Goal: Task Accomplishment & Management: Manage account settings

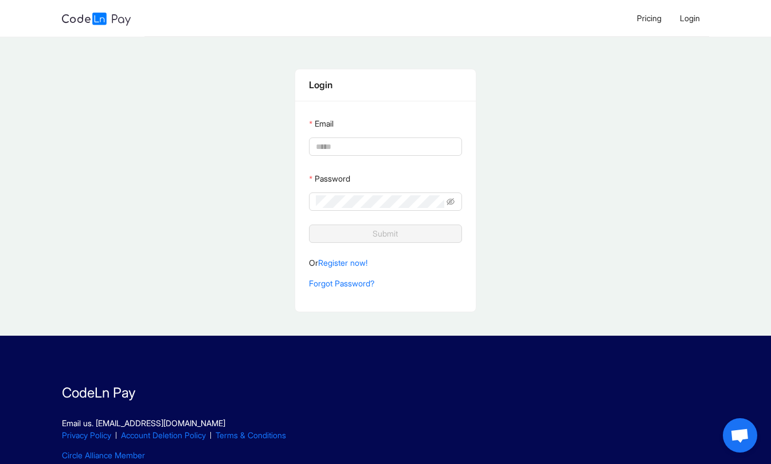
type input "**********"
click at [339, 144] on input "**********" at bounding box center [384, 146] width 136 height 13
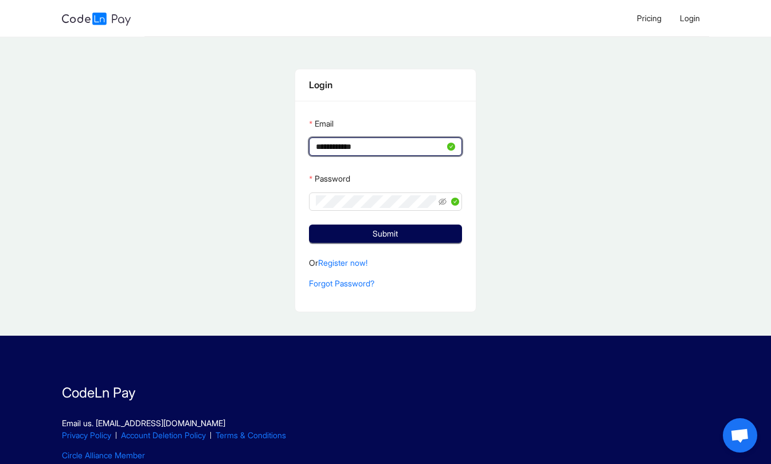
click at [339, 144] on input "**********" at bounding box center [380, 146] width 128 height 13
click at [414, 240] on button "Submit" at bounding box center [385, 234] width 152 height 18
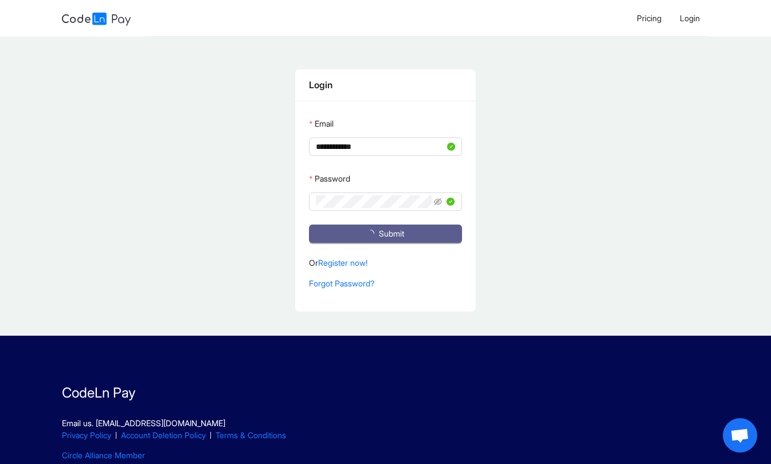
click at [414, 240] on button "Submit" at bounding box center [385, 234] width 152 height 18
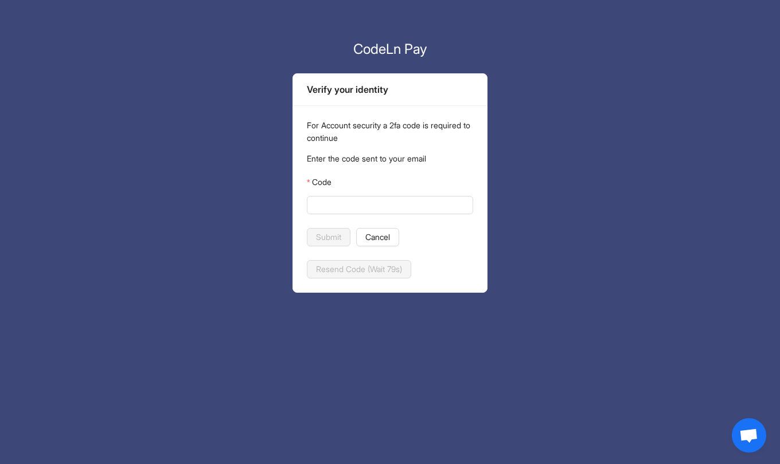
click at [398, 206] on input "Code" at bounding box center [389, 205] width 150 height 13
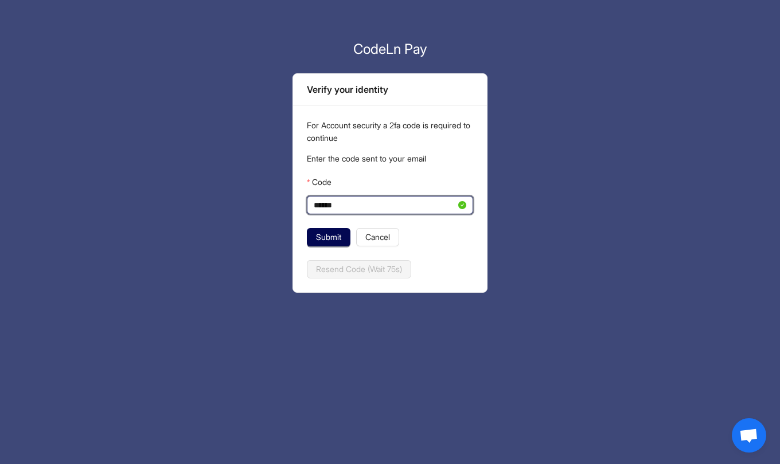
type input "******"
click at [329, 233] on span "Submit" at bounding box center [328, 237] width 25 height 13
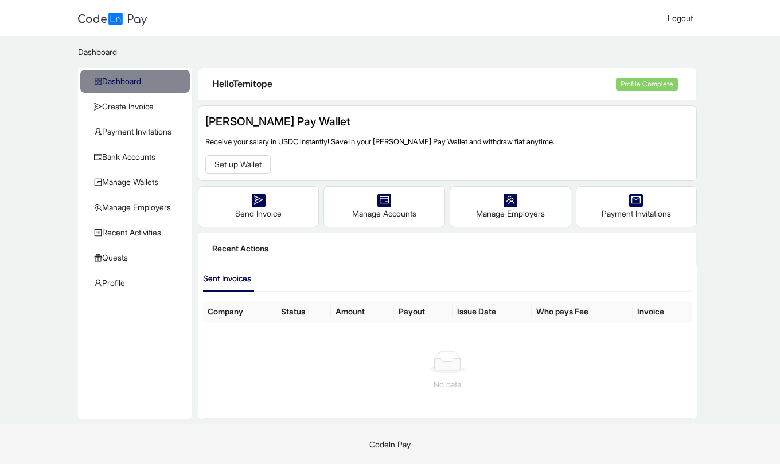
click at [265, 166] on button "Set up Wallet" at bounding box center [237, 164] width 65 height 18
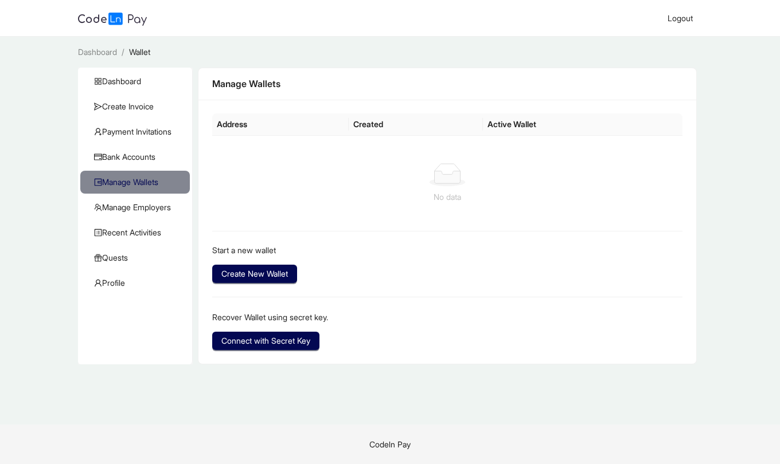
click at [263, 276] on span "Create New Wallet" at bounding box center [254, 274] width 66 height 13
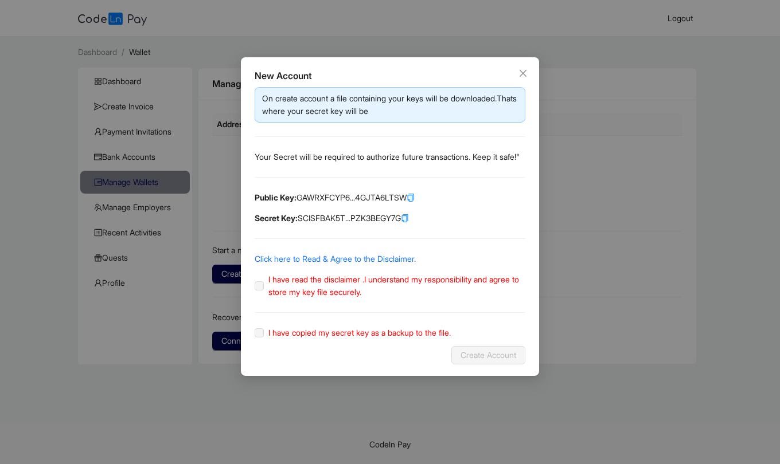
drag, startPoint x: 302, startPoint y: 268, endPoint x: 294, endPoint y: 274, distance: 9.9
click at [294, 264] on link "Click here to Read & Agree to the Disclaimer." at bounding box center [334, 259] width 161 height 10
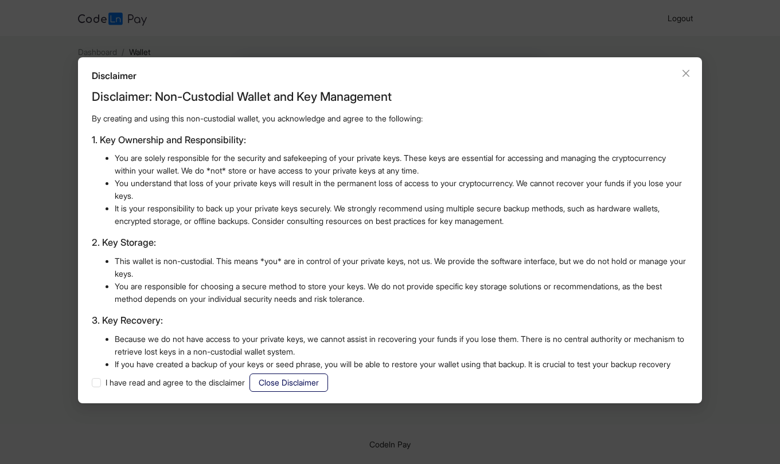
scroll to position [279, 0]
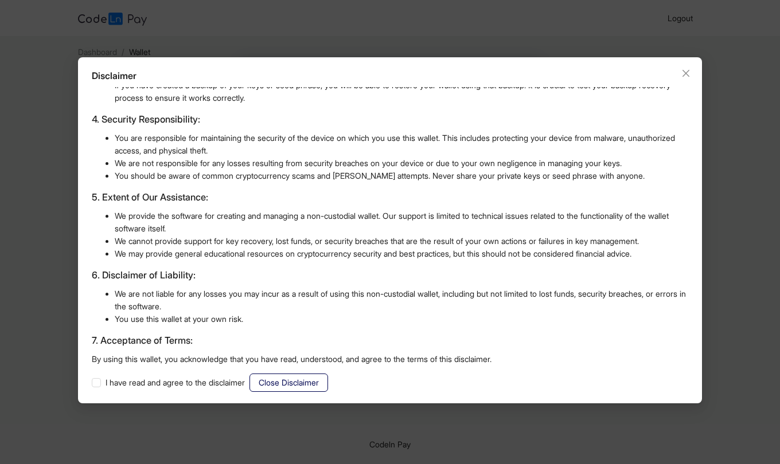
click at [160, 383] on span "I have read and agree to the disclaimer" at bounding box center [175, 383] width 148 height 13
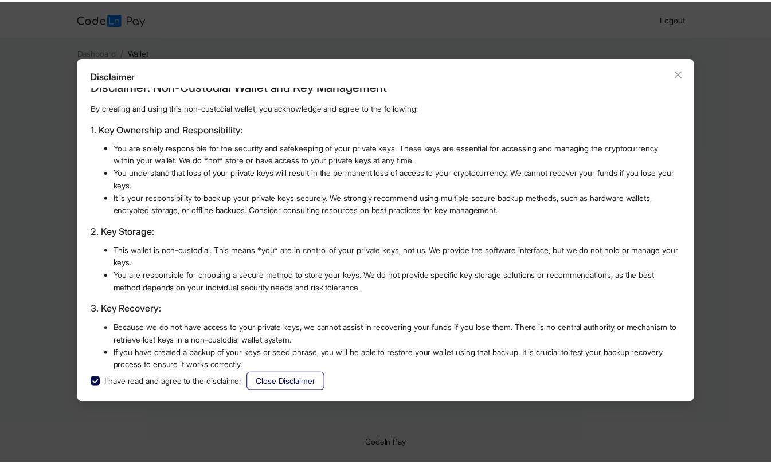
scroll to position [0, 0]
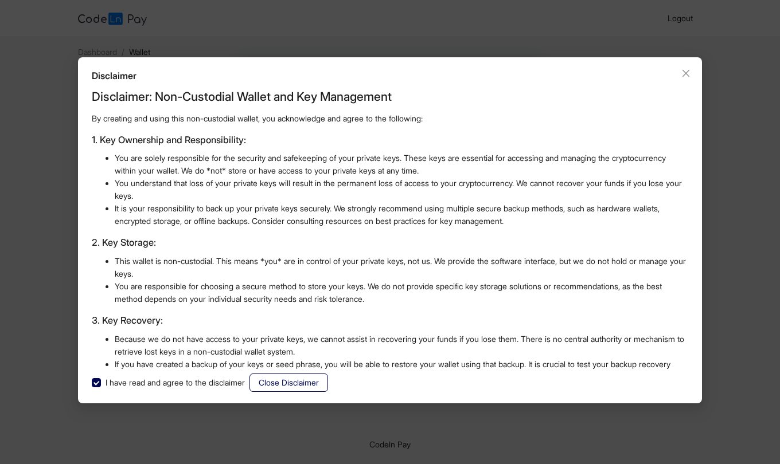
click at [319, 379] on span "Close Disclaimer" at bounding box center [289, 383] width 60 height 13
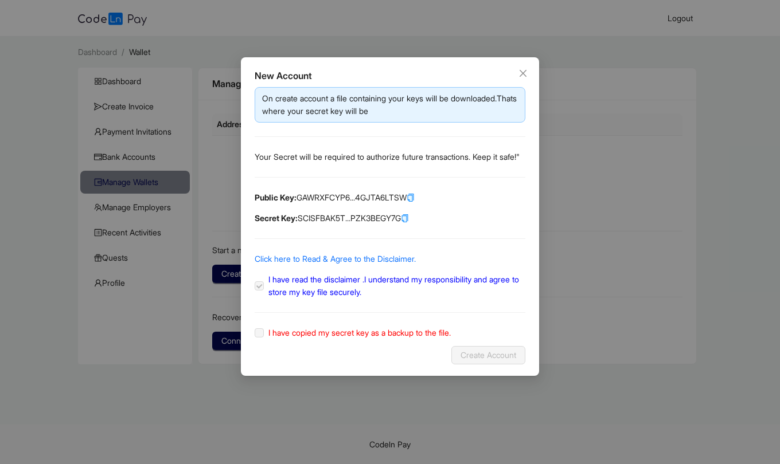
click at [413, 202] on icon "copy" at bounding box center [410, 198] width 5 height 7
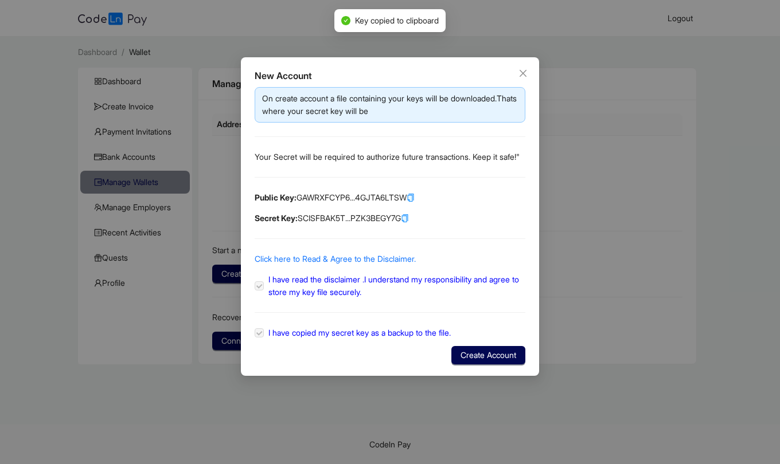
click at [413, 202] on icon "copy" at bounding box center [410, 198] width 5 height 7
click at [409, 222] on icon "copy" at bounding box center [405, 218] width 8 height 8
click at [407, 222] on icon "copy" at bounding box center [404, 219] width 5 height 7
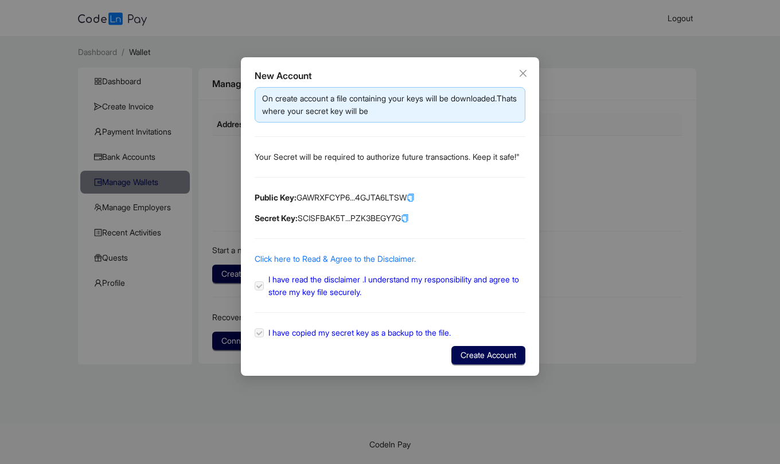
click at [466, 362] on span "Create Account" at bounding box center [488, 355] width 56 height 13
click at [466, 364] on div "New Account On create account a file containing your keys will be downloaded.Th…" at bounding box center [390, 232] width 780 height 464
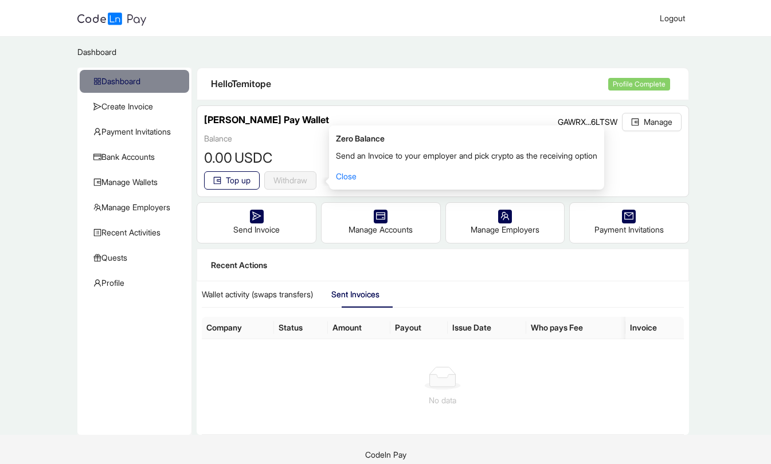
click at [370, 60] on main "Dashboard / Dashboard Create Invoice Payment Invitations Bank Accounts Manage W…" at bounding box center [385, 236] width 771 height 398
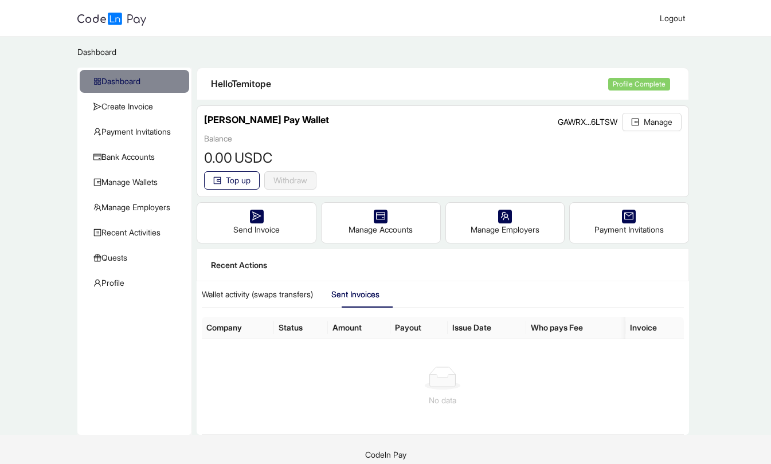
scroll to position [10, 0]
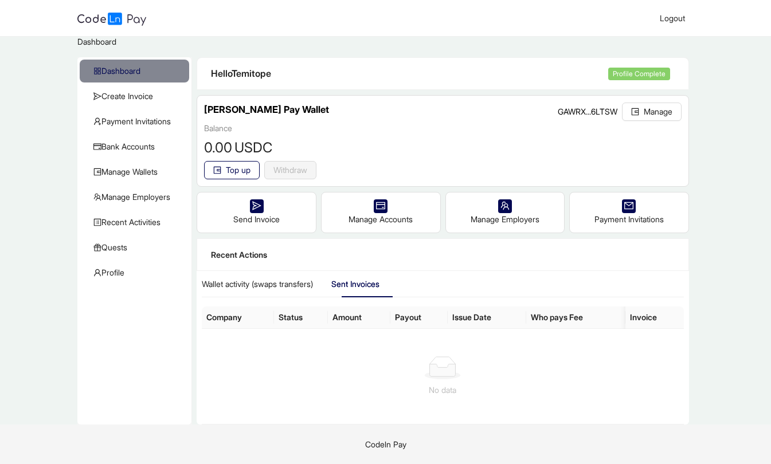
click at [655, 217] on div "Payment Invitations" at bounding box center [629, 213] width 119 height 40
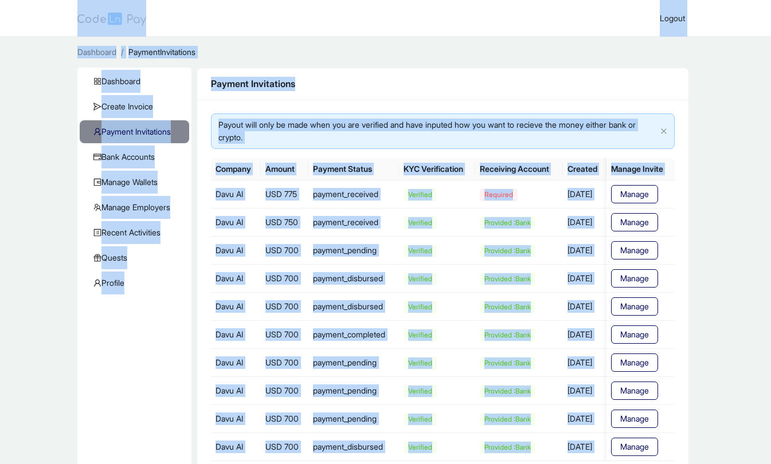
click at [430, 59] on main "Dashboard / PaymentInvitations / Dashboard Create Invoice Payment Invitations B…" at bounding box center [385, 272] width 771 height 471
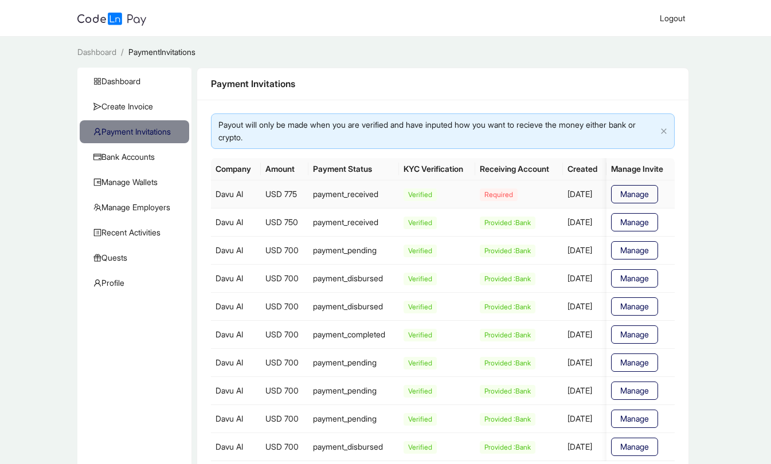
click at [638, 193] on span "Manage" at bounding box center [634, 194] width 29 height 13
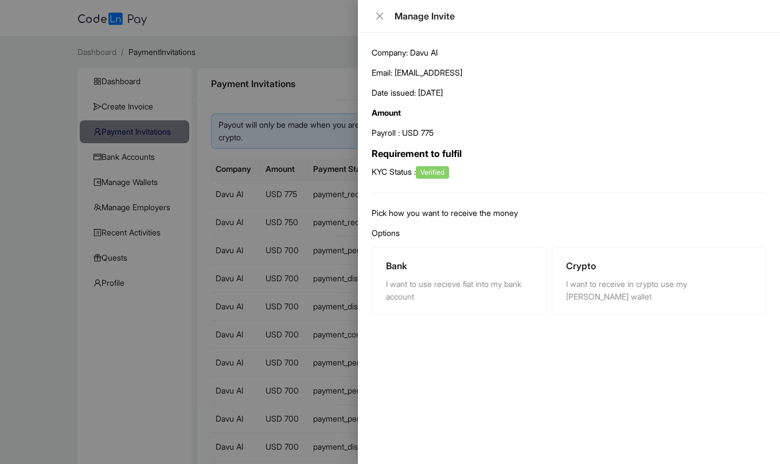
click at [72, 140] on div at bounding box center [390, 232] width 780 height 464
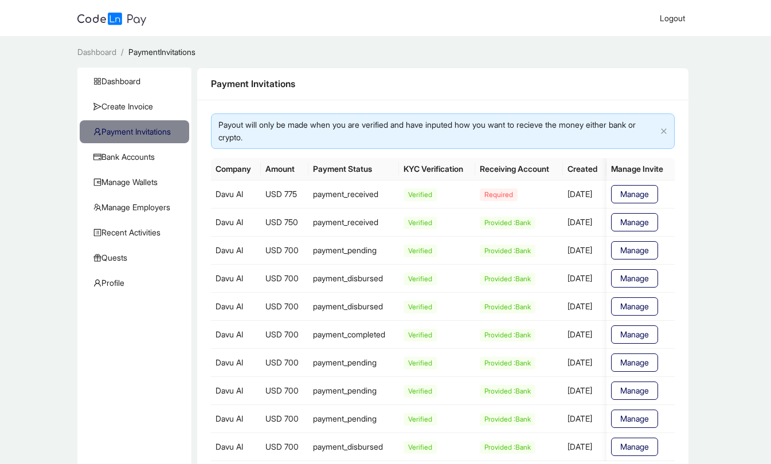
click at [125, 79] on span "Dashboard" at bounding box center [136, 81] width 87 height 23
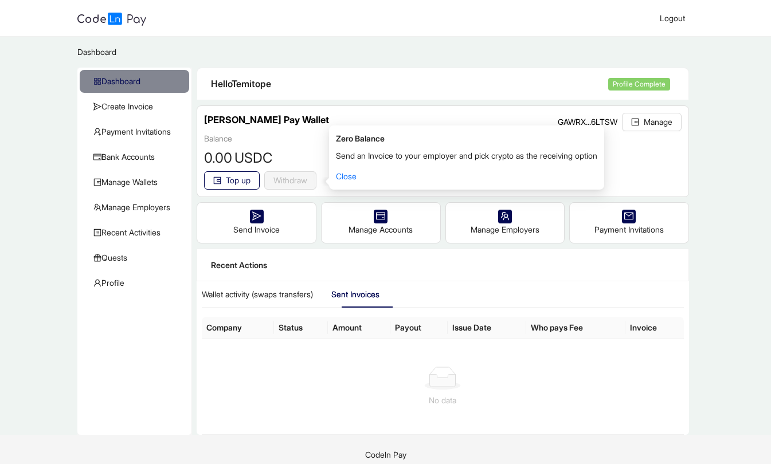
click at [350, 175] on link "Close" at bounding box center [346, 176] width 21 height 10
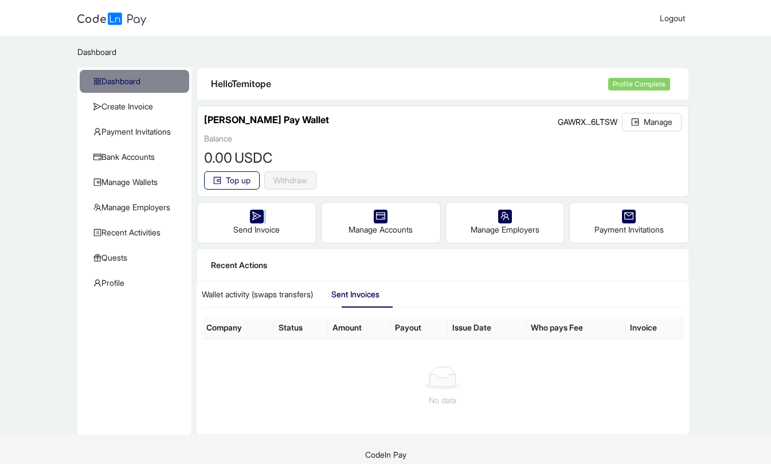
click at [350, 175] on div "Top up Withdraw reset" at bounding box center [442, 180] width 477 height 18
click at [426, 141] on div "Balance 0 .00 USDC Top up Withdraw reset" at bounding box center [442, 161] width 477 height 58
click at [641, 124] on button "Manage" at bounding box center [652, 122] width 60 height 18
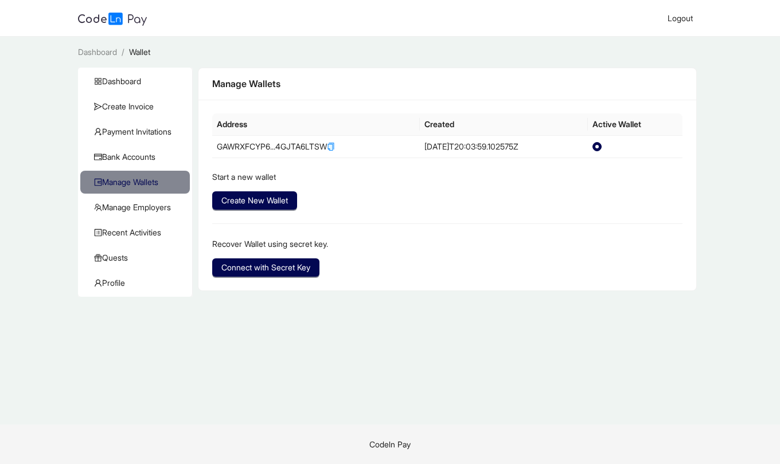
click at [622, 126] on th "Active Wallet" at bounding box center [635, 124] width 95 height 22
click at [136, 83] on span "Dashboard" at bounding box center [137, 81] width 87 height 23
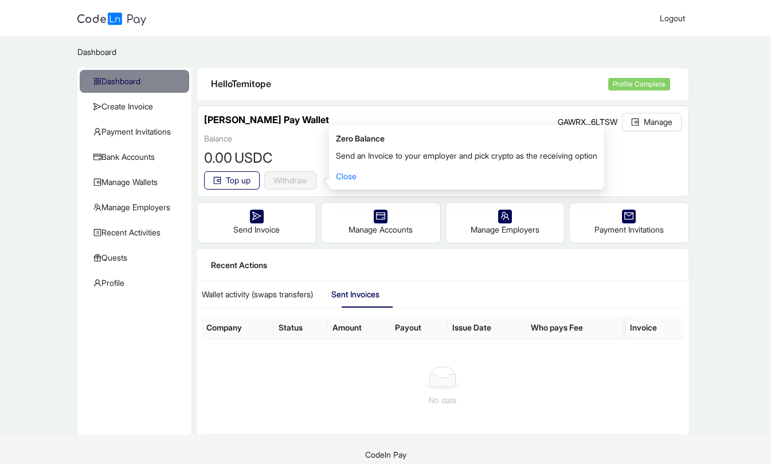
click at [347, 177] on link "Close" at bounding box center [346, 176] width 21 height 10
click at [347, 177] on div "Top up Withdraw reset" at bounding box center [442, 180] width 477 height 18
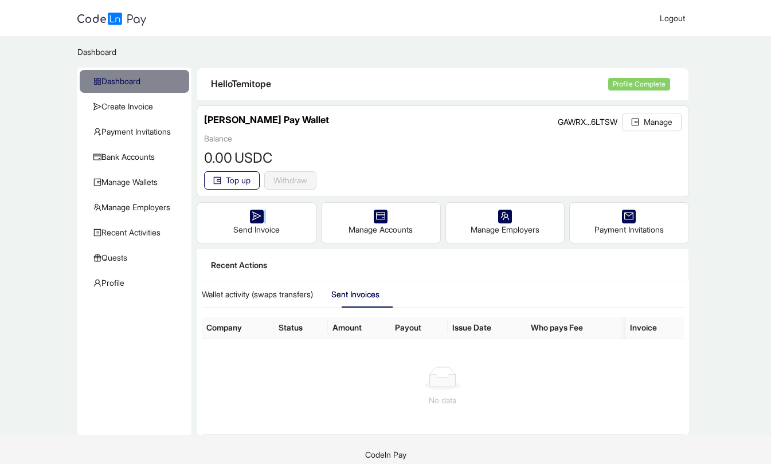
click at [346, 136] on div "Balance 0 .00 USDC Top up Withdraw reset" at bounding box center [442, 161] width 477 height 58
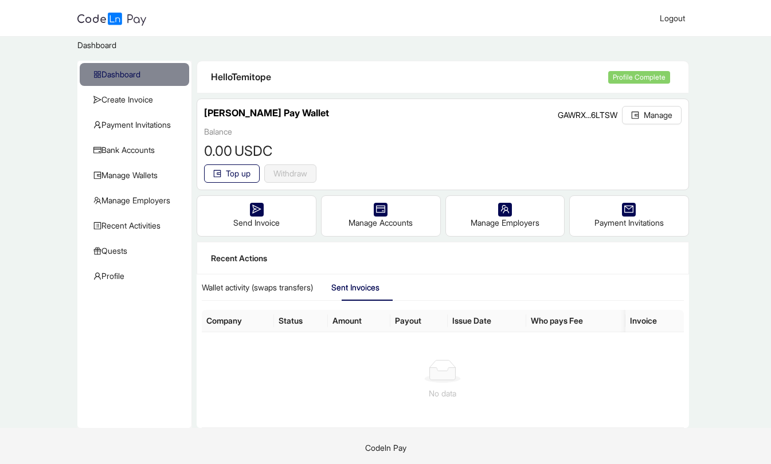
scroll to position [10, 0]
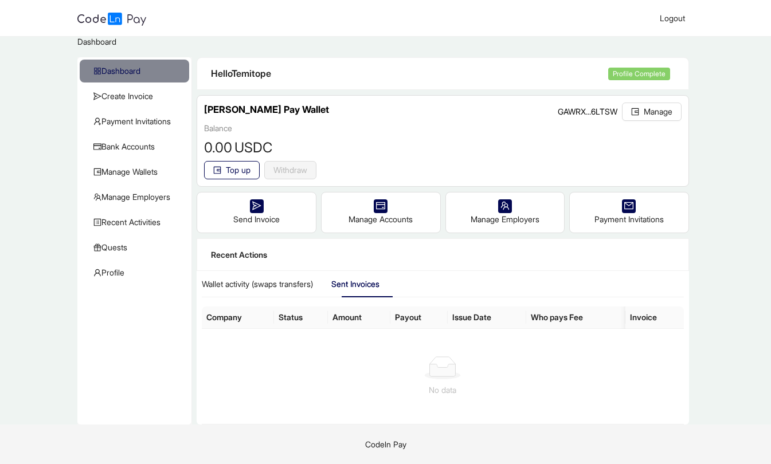
click at [254, 171] on button "Top up" at bounding box center [232, 170] width 56 height 18
click at [122, 252] on span "Quests" at bounding box center [136, 247] width 87 height 23
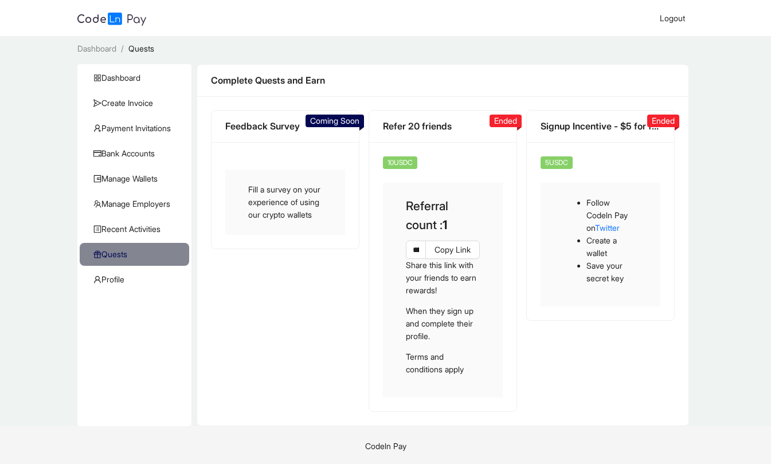
scroll to position [5, 0]
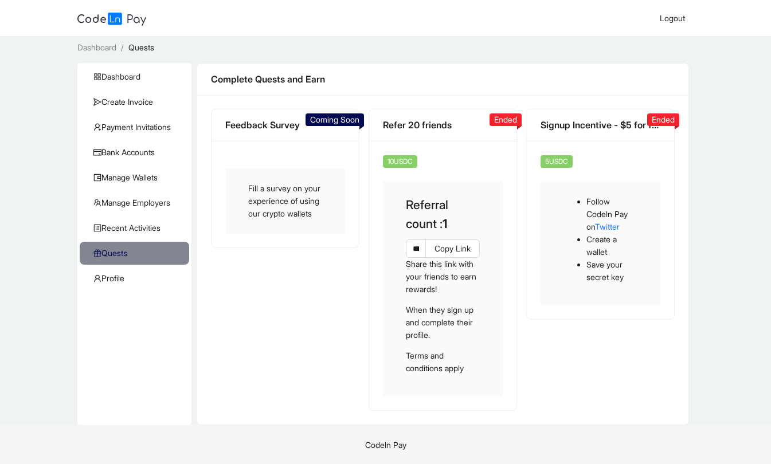
click at [453, 248] on span "Copy Link" at bounding box center [452, 248] width 36 height 13
click at [618, 225] on link "Twitter" at bounding box center [607, 227] width 25 height 10
click at [608, 346] on div "Signup Incentive - $5 for first 1000 users 5USDC Follow Codeln Pay on Twitter C…" at bounding box center [601, 260] width 158 height 302
click at [238, 334] on div "Feedback Survey Fill a survey on your experience of using our crypto wallets Co…" at bounding box center [285, 260] width 158 height 302
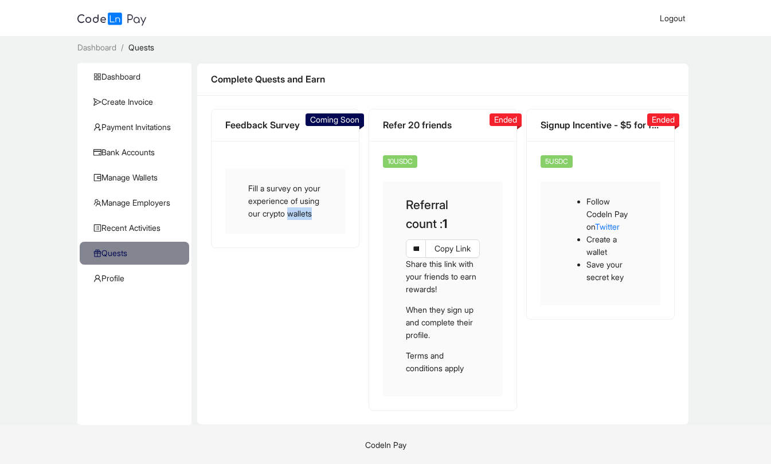
click at [238, 334] on div "Feedback Survey Fill a survey on your experience of using our crypto wallets Co…" at bounding box center [285, 260] width 158 height 302
click at [273, 314] on div "Feedback Survey Fill a survey on your experience of using our crypto wallets Co…" at bounding box center [285, 260] width 158 height 302
click at [128, 227] on span "Recent Activities" at bounding box center [136, 228] width 87 height 23
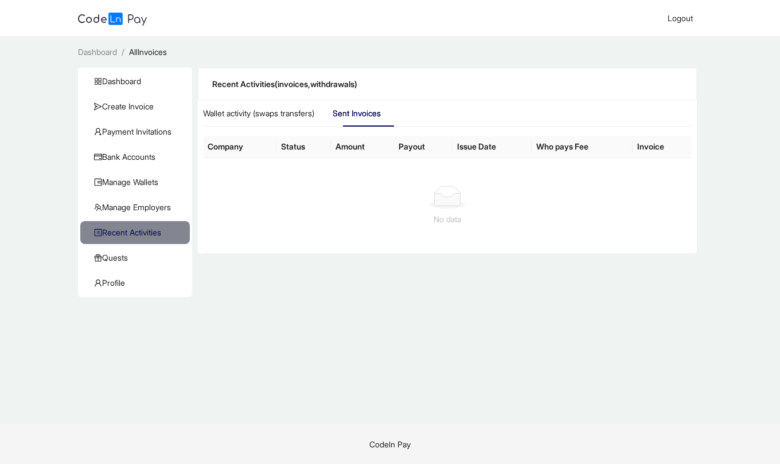
click at [150, 205] on span "Manage Employers" at bounding box center [137, 207] width 87 height 23
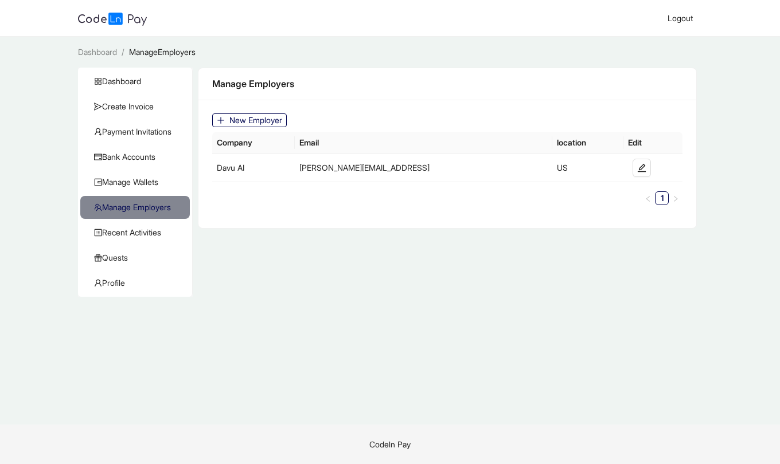
click at [135, 157] on span "Bank Accounts" at bounding box center [137, 157] width 87 height 23
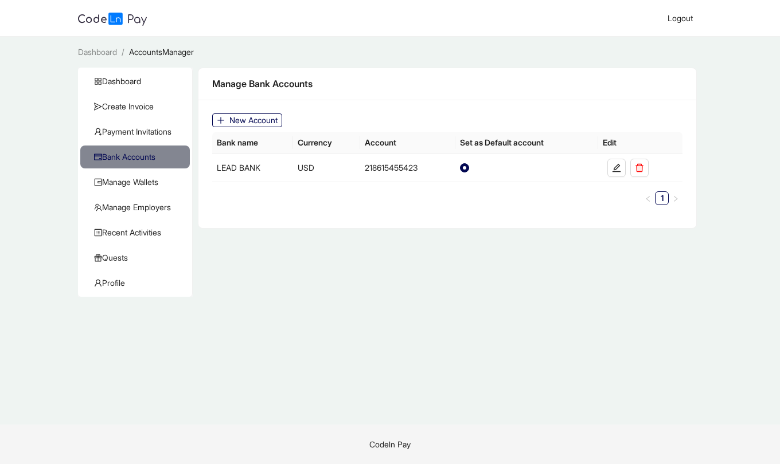
click at [134, 84] on span "Dashboard" at bounding box center [137, 81] width 87 height 23
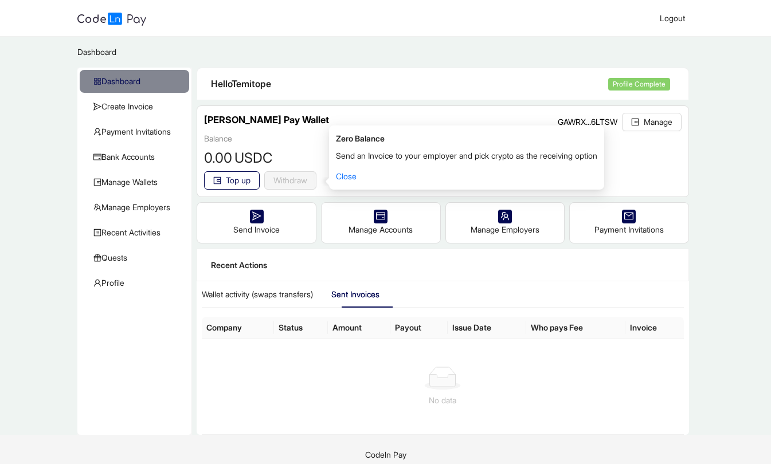
click at [242, 178] on span "Top up" at bounding box center [238, 180] width 25 height 13
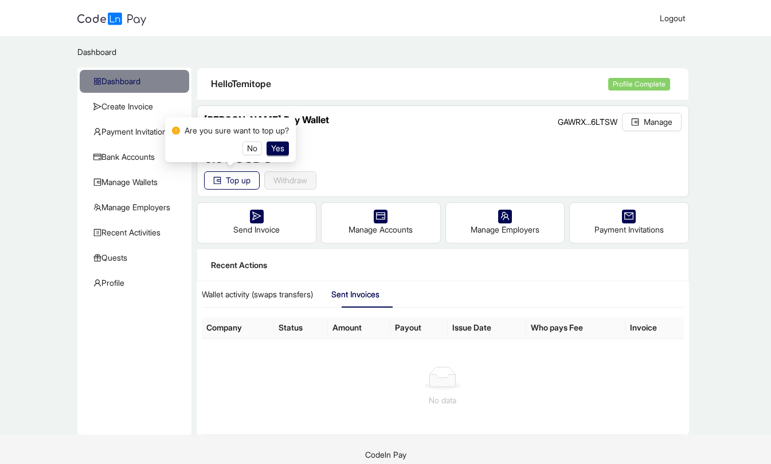
click at [279, 146] on span "Yes" at bounding box center [277, 148] width 13 height 13
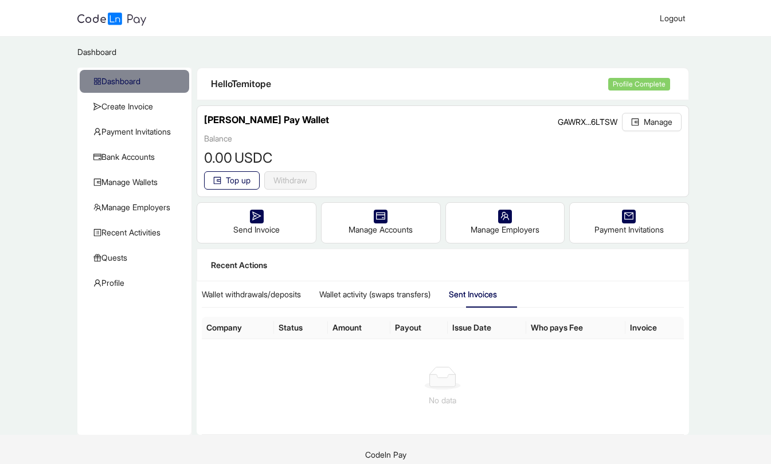
click at [694, 365] on main "Dashboard / Dashboard Create Invoice Payment Invitations Bank Accounts Manage W…" at bounding box center [385, 236] width 771 height 398
click at [131, 131] on span "Payment Invitations" at bounding box center [136, 131] width 87 height 23
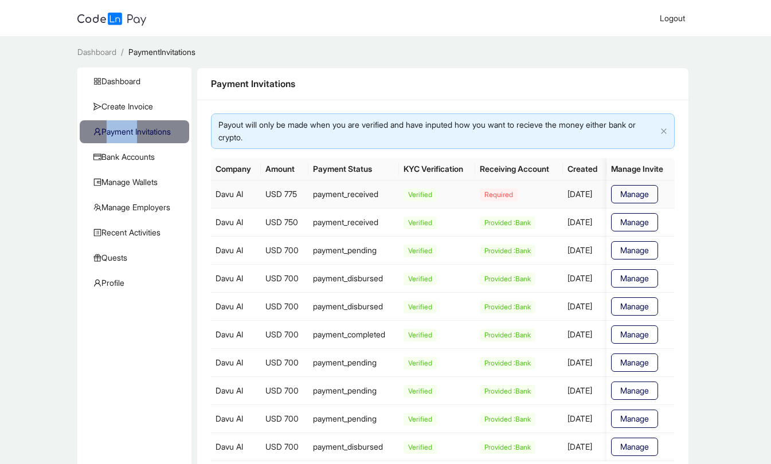
click at [632, 199] on span "Manage" at bounding box center [634, 194] width 29 height 13
click at [0, 0] on div at bounding box center [0, 0] width 0 height 0
click at [632, 199] on span "Manage" at bounding box center [634, 194] width 29 height 13
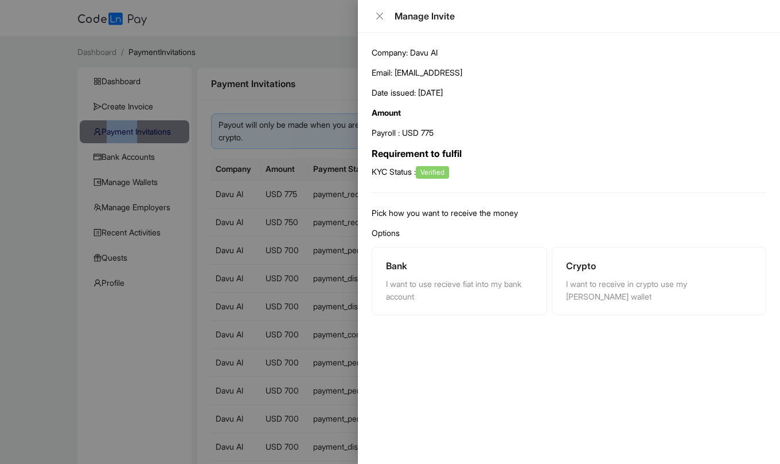
click at [326, 77] on div at bounding box center [390, 232] width 780 height 464
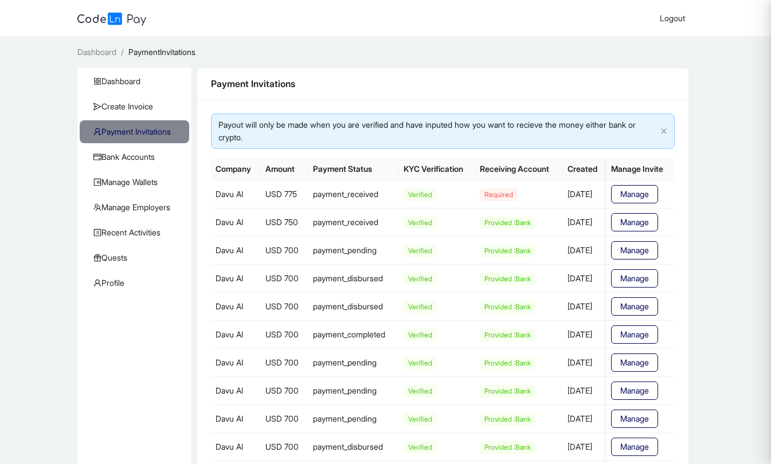
click at [326, 77] on div at bounding box center [385, 232] width 771 height 464
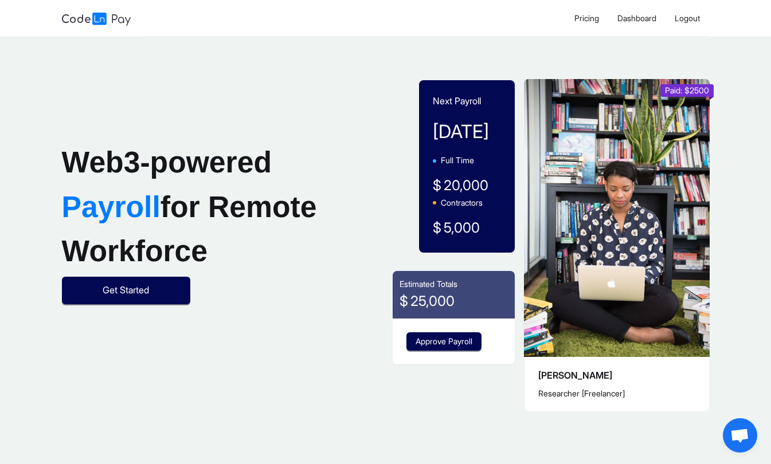
click at [144, 297] on span "Get Started" at bounding box center [126, 290] width 46 height 14
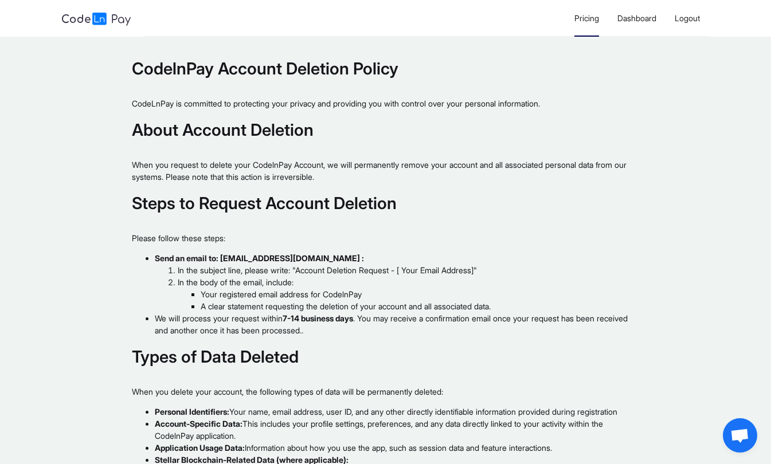
click at [585, 27] on li "Pricing" at bounding box center [586, 18] width 43 height 37
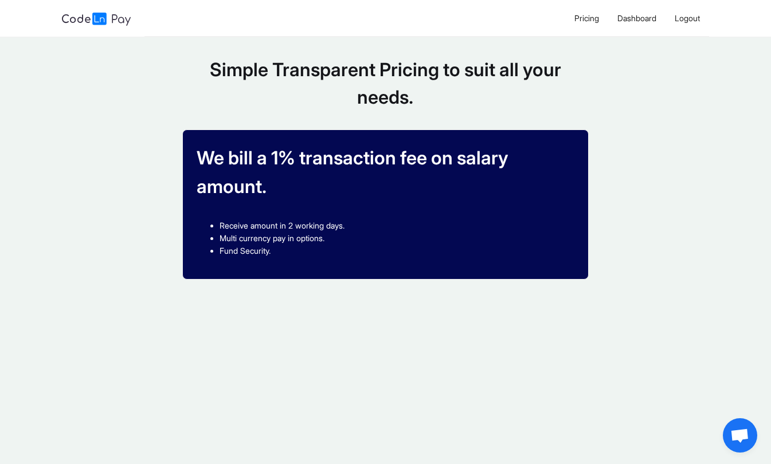
click at [288, 245] on li "Fund Security." at bounding box center [397, 251] width 354 height 13
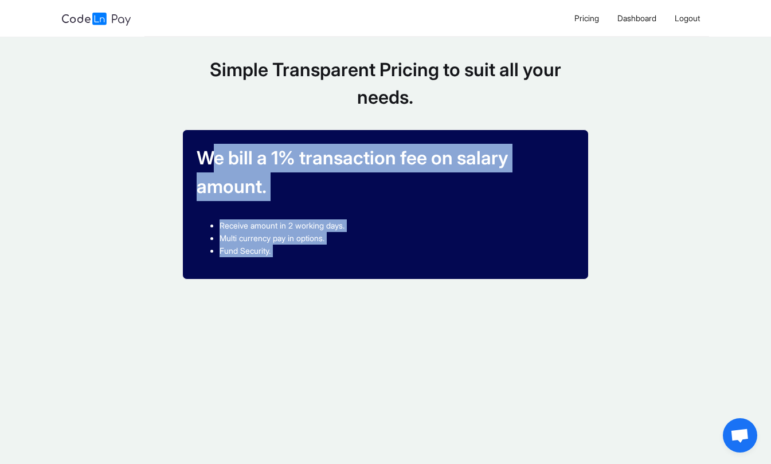
drag, startPoint x: 288, startPoint y: 201, endPoint x: 188, endPoint y: 140, distance: 117.3
click at [188, 140] on div "We bill a 1% transaction fee on salary amount. Receive amount in 2 working days…" at bounding box center [385, 205] width 405 height 150
copy main "We bill a 1% transaction fee on salary amount. Receive amount in 2 working days…"
click at [284, 147] on div "We bill a 1% transaction fee on salary amount. Receive amount in 2 working days…" at bounding box center [385, 205] width 405 height 150
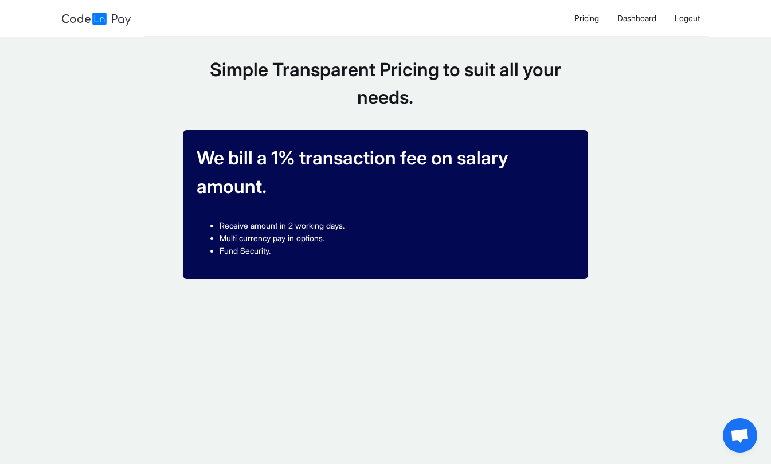
click at [284, 147] on div "We bill a 1% transaction fee on salary amount. Receive amount in 2 working days…" at bounding box center [385, 205] width 405 height 150
click at [303, 220] on li "Receive amount in 2 working days." at bounding box center [397, 226] width 354 height 13
click at [490, 251] on div "Simple Transparent Pricing to suit all your needs. We bill a 1% transaction fee…" at bounding box center [386, 173] width 648 height 272
